Goal: Navigation & Orientation: Find specific page/section

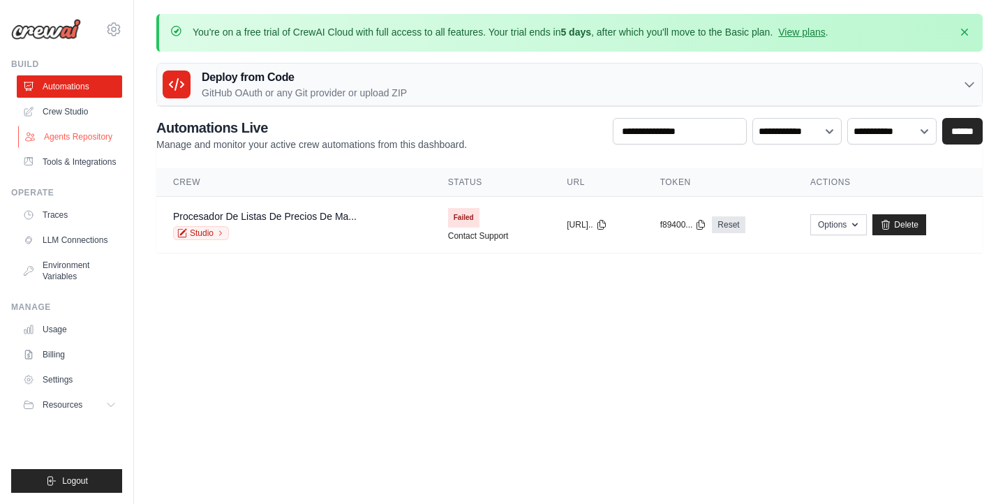
click at [75, 138] on link "Agents Repository" at bounding box center [70, 137] width 105 height 22
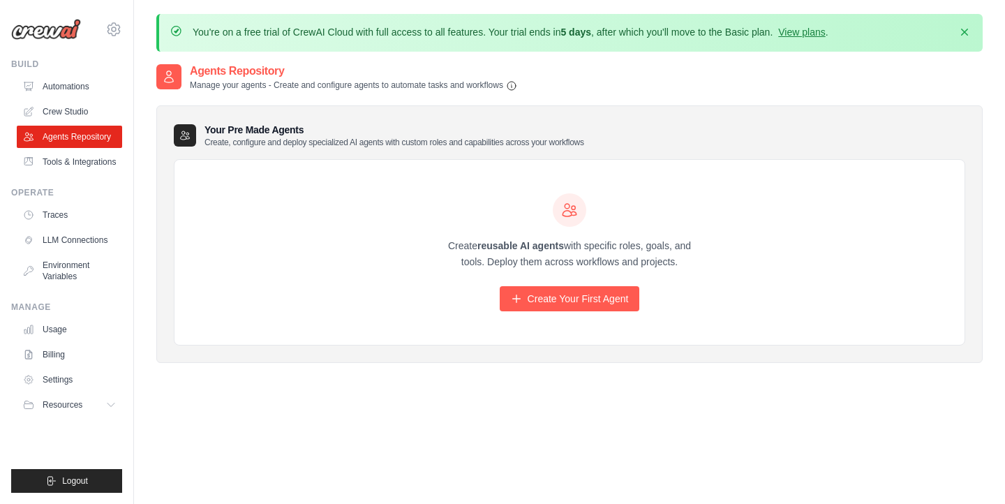
click at [263, 144] on p "Create, configure and deploy specialized AI agents with custom roles and capabi…" at bounding box center [394, 142] width 380 height 11
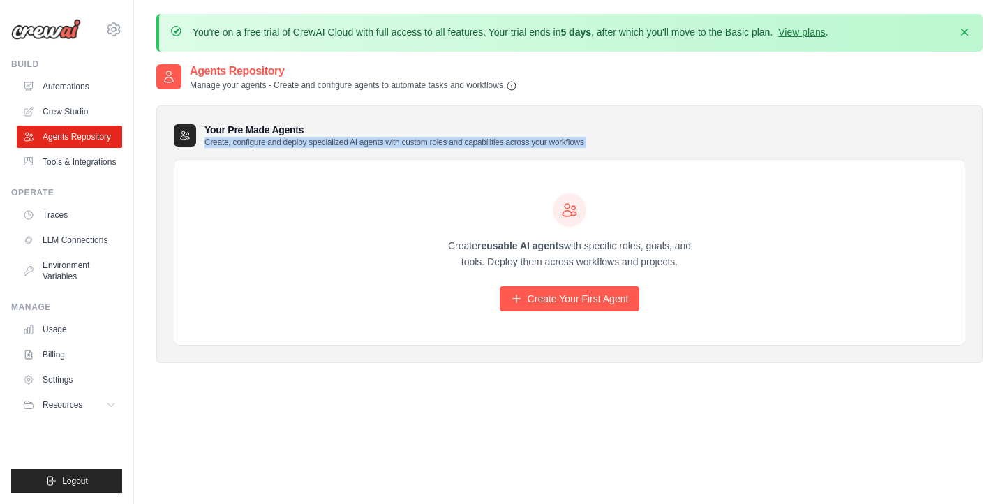
click at [263, 144] on p "Create, configure and deploy specialized AI agents with custom roles and capabi…" at bounding box center [394, 142] width 380 height 11
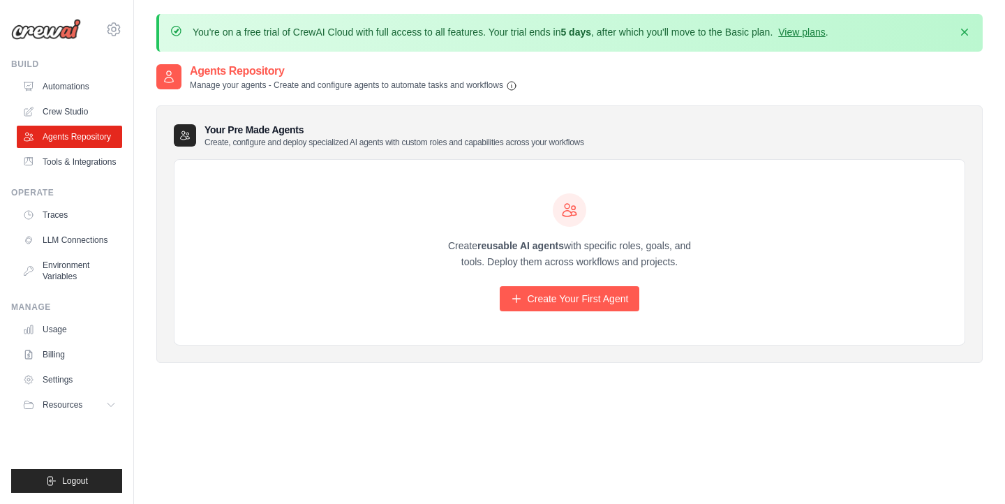
click at [294, 149] on div "Your Pre Made Agents Create, configure and deploy specialized AI agents with cu…" at bounding box center [569, 234] width 826 height 258
click at [223, 182] on div "Create reusable AI agents with specific roles, goals, and tools. Deploy them ac…" at bounding box center [569, 253] width 790 height 186
click at [141, 211] on div "You're on a free trial of CrewAI Cloud with full access to all features. Your t…" at bounding box center [569, 290] width 871 height 553
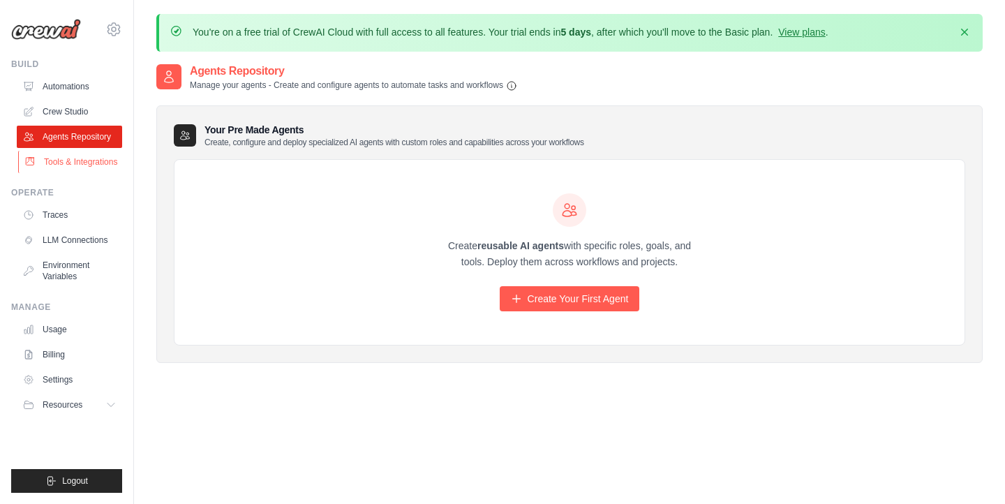
click at [85, 163] on link "Tools & Integrations" at bounding box center [70, 162] width 105 height 22
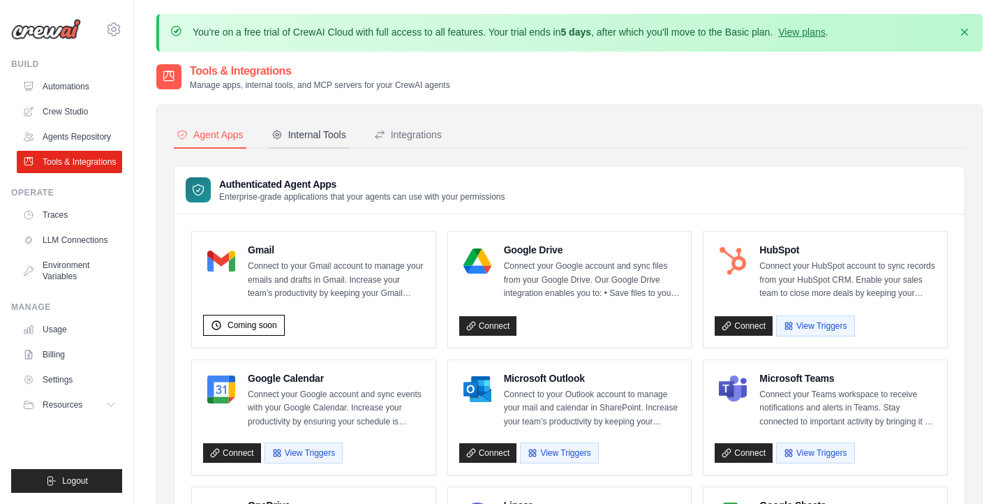
click at [329, 137] on div "Internal Tools" at bounding box center [308, 135] width 75 height 14
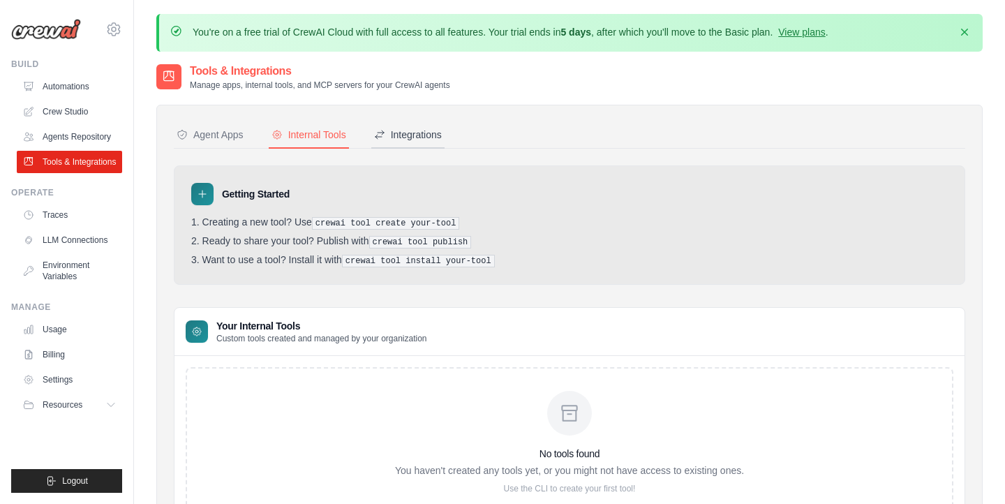
click at [395, 139] on div "Integrations" at bounding box center [408, 135] width 68 height 14
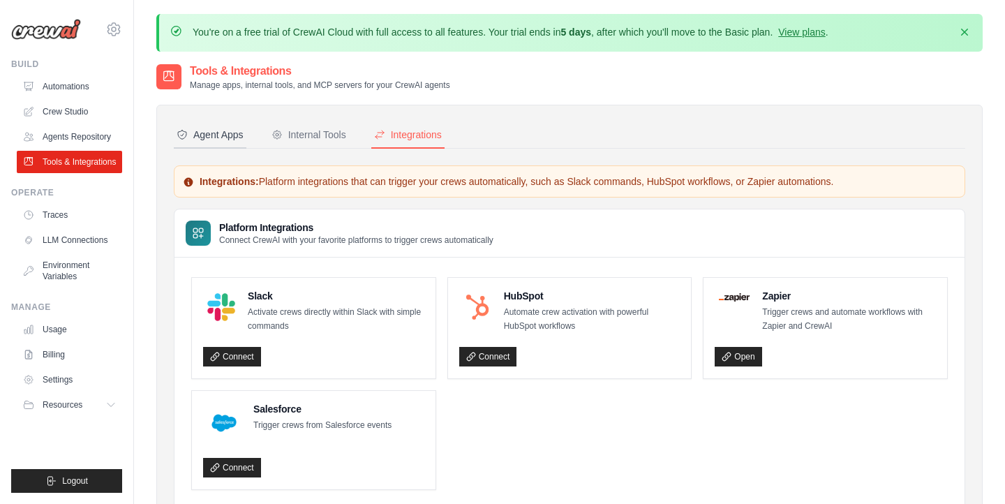
click at [202, 122] on button "Agent Apps" at bounding box center [210, 135] width 73 height 27
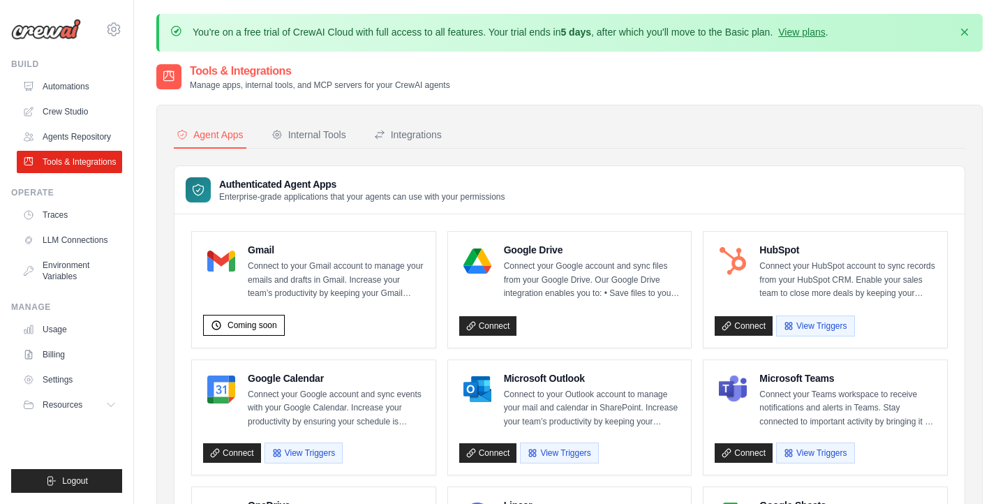
click at [266, 81] on p "Manage apps, internal tools, and MCP servers for your CrewAI agents" at bounding box center [320, 85] width 260 height 11
click at [90, 112] on link "Crew Studio" at bounding box center [70, 111] width 105 height 22
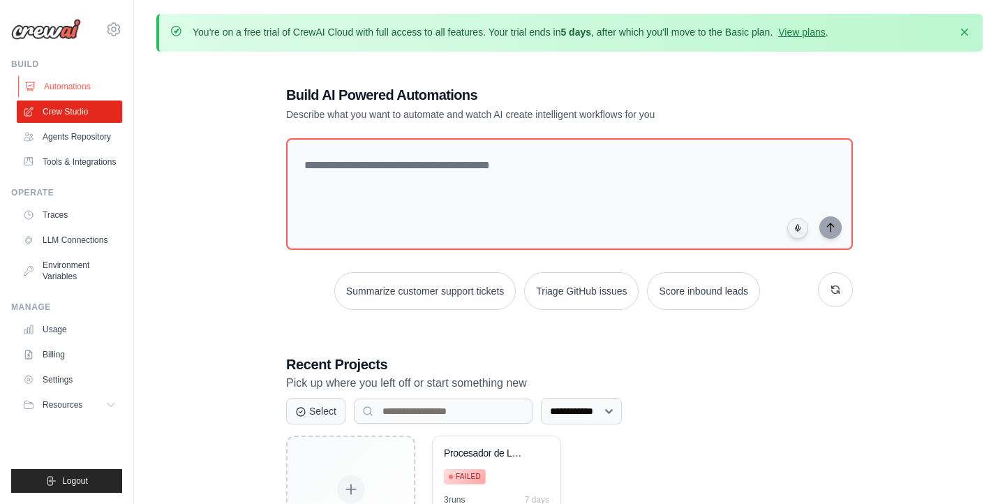
click at [52, 89] on link "Automations" at bounding box center [70, 86] width 105 height 22
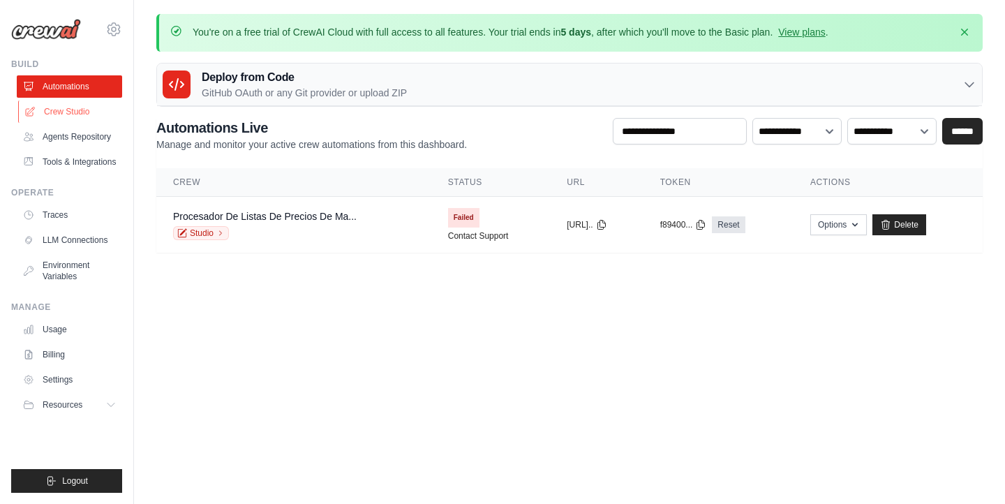
click at [72, 121] on link "Crew Studio" at bounding box center [70, 111] width 105 height 22
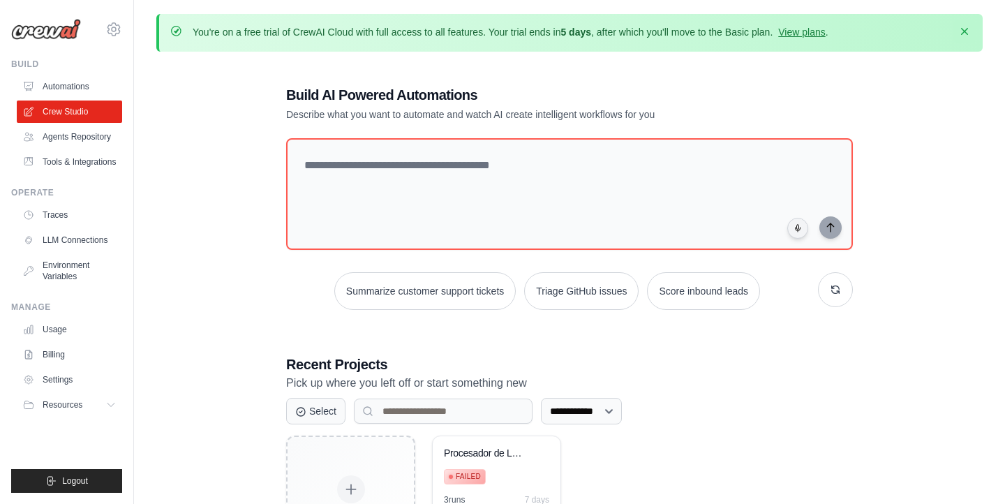
click at [959, 33] on icon "button" at bounding box center [964, 31] width 14 height 14
